Goal: Navigation & Orientation: Find specific page/section

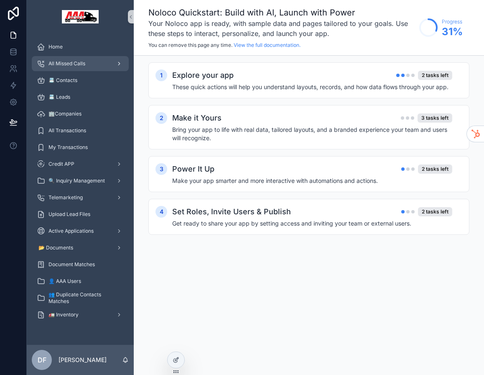
click at [76, 65] on span "All Missed Calls" at bounding box center [67, 63] width 37 height 7
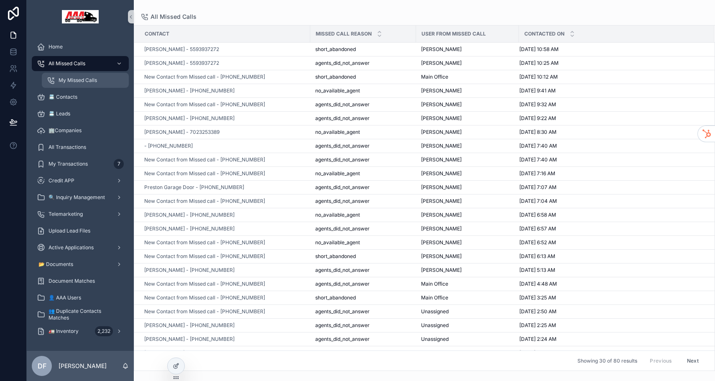
click at [79, 75] on div "My Missed Calls" at bounding box center [85, 80] width 77 height 13
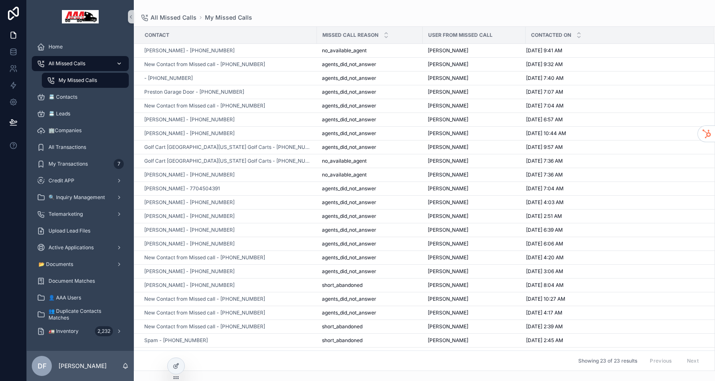
click at [74, 61] on span "All Missed Calls" at bounding box center [67, 63] width 37 height 7
